Goal: Information Seeking & Learning: Learn about a topic

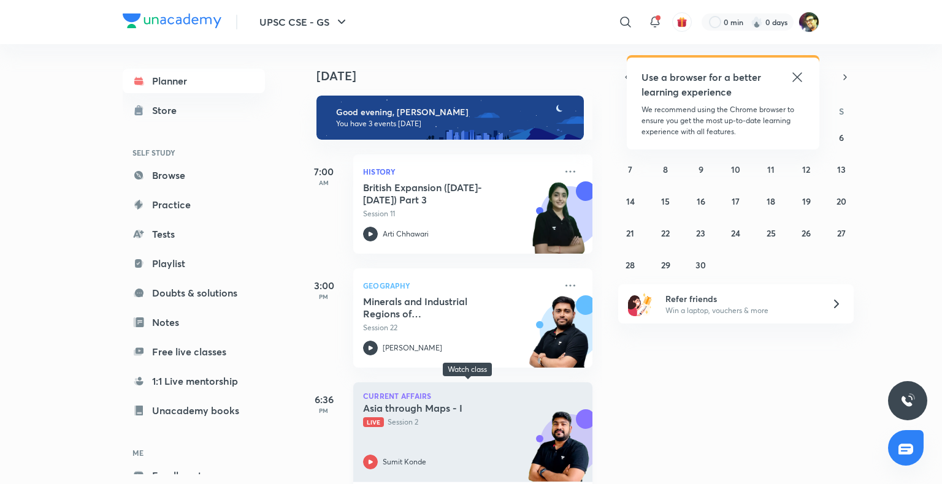
click at [400, 405] on h5 "Asia through Maps - I" at bounding box center [439, 408] width 153 height 12
